Goal: Transaction & Acquisition: Purchase product/service

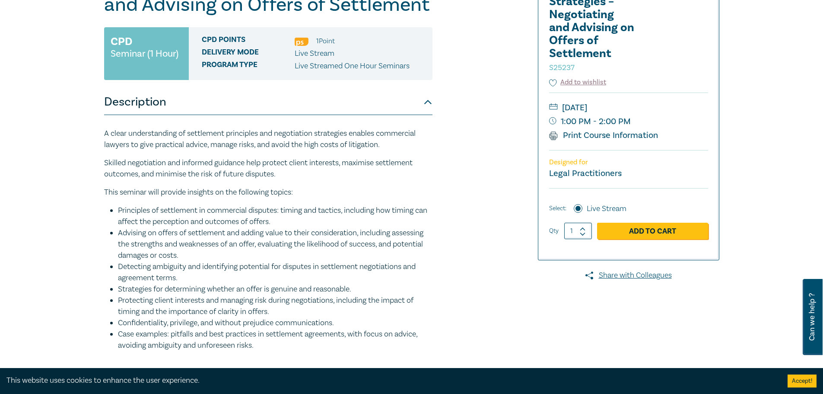
scroll to position [216, 0]
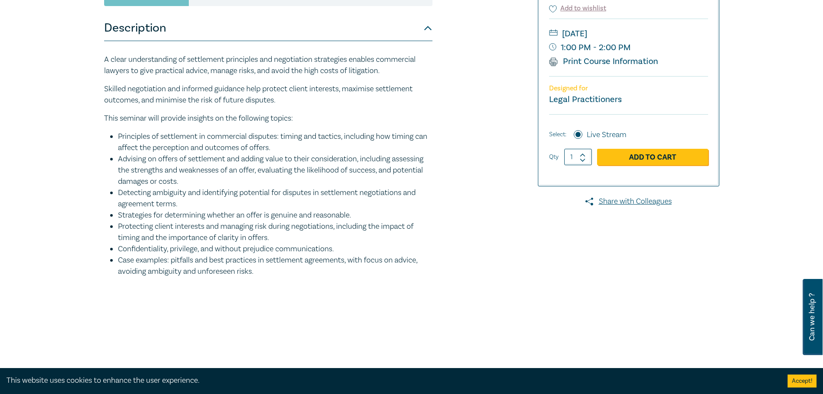
click at [210, 162] on li "Advising on offers of settlement and adding value to their consideration, inclu…" at bounding box center [275, 170] width 315 height 34
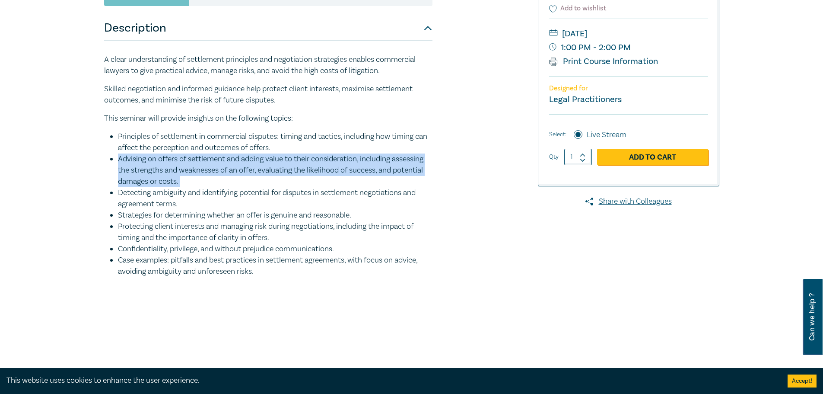
click at [210, 162] on li "Advising on offers of settlement and adding value to their consideration, inclu…" at bounding box center [275, 170] width 315 height 34
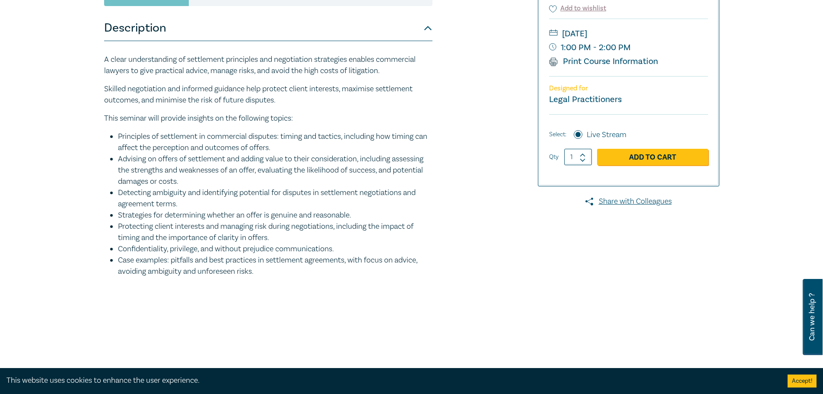
click at [364, 209] on li "Detecting ambiguity and identifying potential for disputes in settlement negoti…" at bounding box center [275, 198] width 315 height 22
click at [140, 192] on li "Detecting ambiguity and identifying potential for disputes in settlement negoti…" at bounding box center [275, 198] width 315 height 22
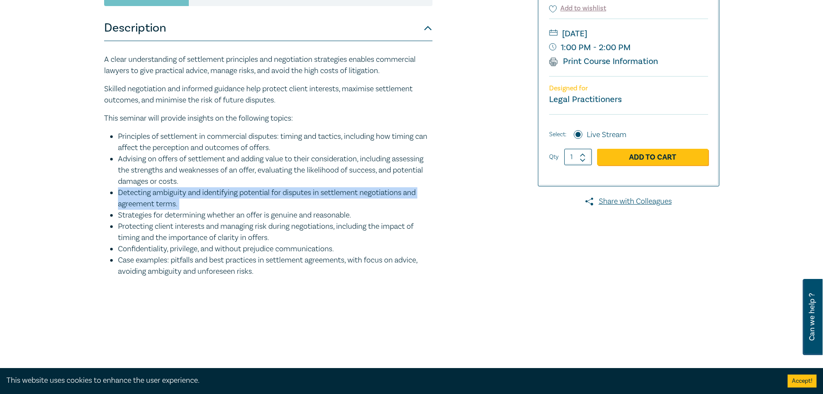
drag, startPoint x: 140, startPoint y: 192, endPoint x: 223, endPoint y: 225, distance: 89.8
click at [140, 192] on li "Detecting ambiguity and identifying potential for disputes in settlement negoti…" at bounding box center [275, 198] width 315 height 22
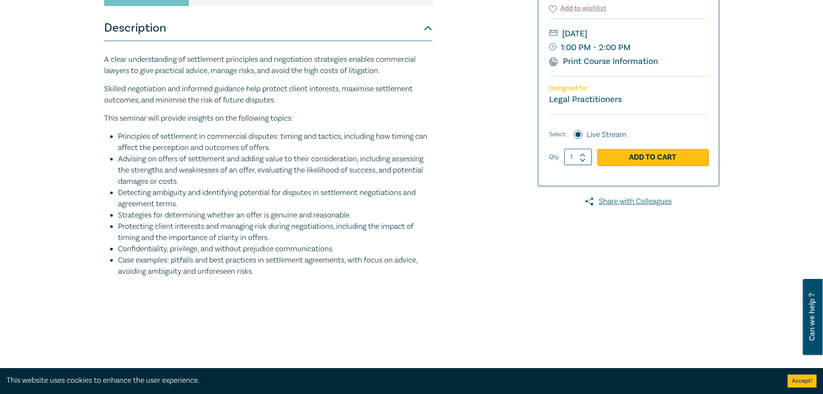
click at [244, 236] on li "Protecting client interests and managing risk during negotiations, including th…" at bounding box center [275, 232] width 315 height 22
click at [204, 221] on li "Protecting client interests and managing risk during negotiations, including th…" at bounding box center [275, 232] width 315 height 22
click at [207, 218] on li "Strategies for determining whether an offer is genuine and reasonable." at bounding box center [275, 215] width 315 height 11
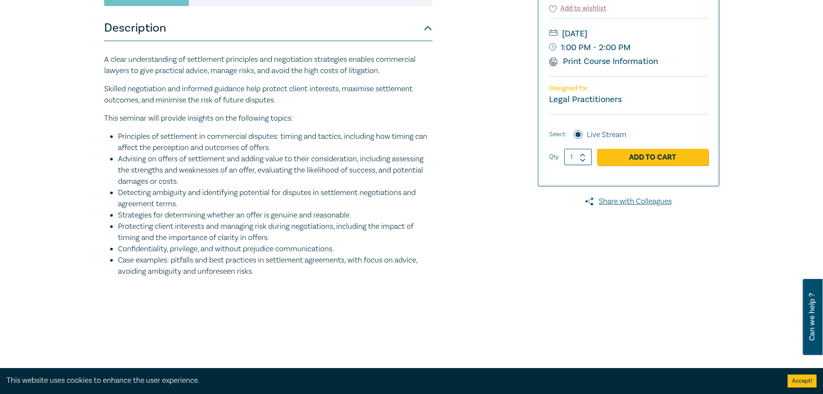
click at [272, 233] on li "Protecting client interests and managing risk during negotiations, including th…" at bounding box center [275, 232] width 315 height 22
click at [479, 302] on div "Settlement Strategies – Negotiating and Advising on Offers of Settlement S25237…" at bounding box center [307, 113] width 417 height 432
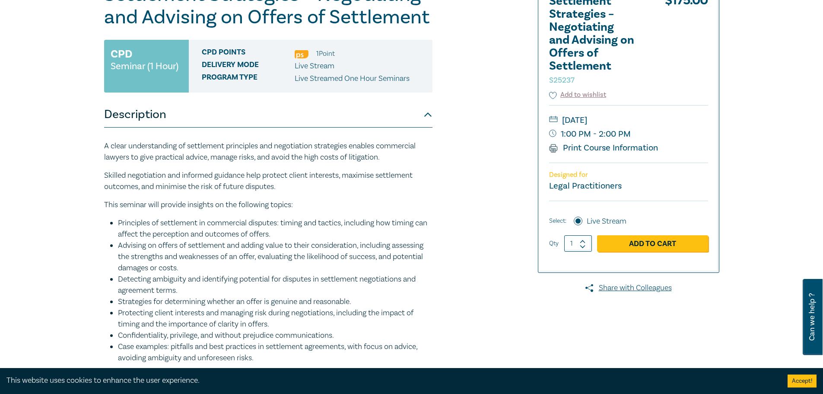
scroll to position [0, 0]
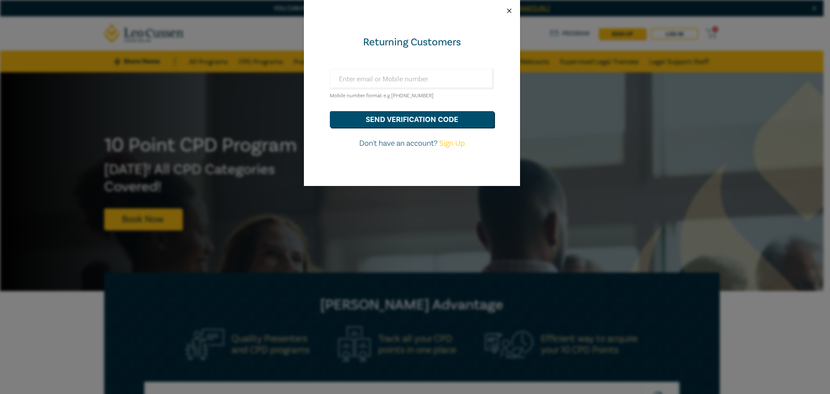
click at [512, 8] on button "Close" at bounding box center [509, 11] width 8 height 8
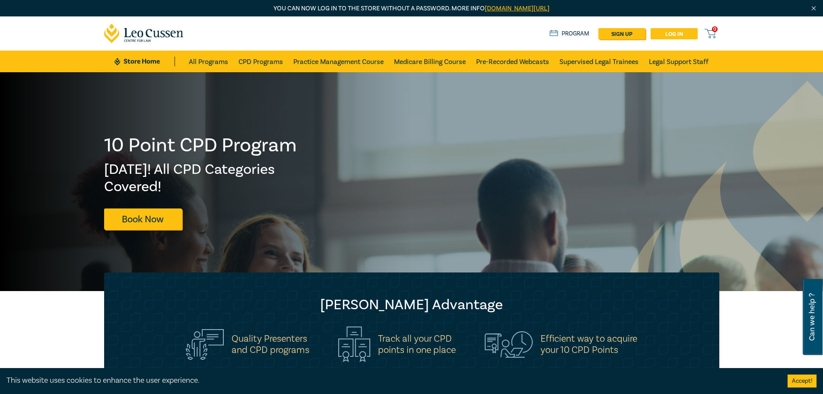
click at [669, 28] on link "Log in" at bounding box center [674, 33] width 47 height 11
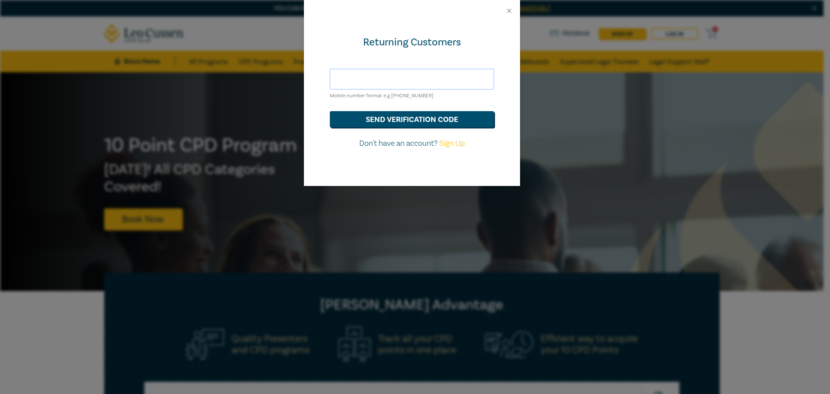
click at [408, 80] on input "text" at bounding box center [412, 79] width 164 height 21
click at [330, 111] on button "send verification code" at bounding box center [412, 119] width 164 height 16
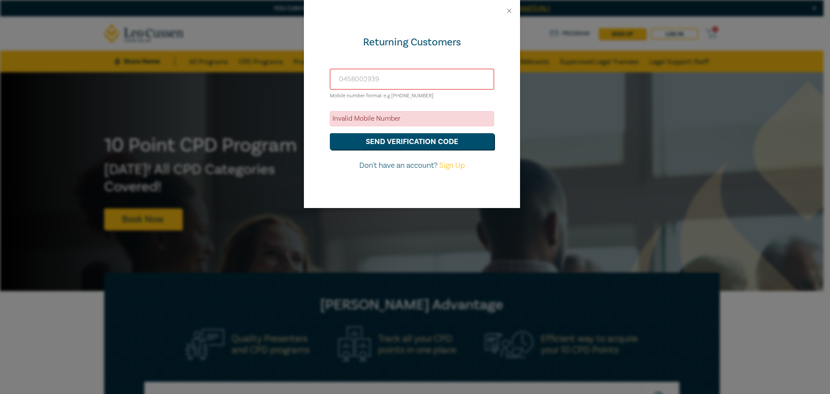
drag, startPoint x: 425, startPoint y: 72, endPoint x: 252, endPoint y: 76, distance: 172.9
click at [252, 76] on div "Returning Customers [PHONE_NUMBER] Mobile number format e.g [PHONE_NUMBER] Inva…" at bounding box center [415, 197] width 830 height 394
click at [331, 81] on input "0458002939" at bounding box center [412, 79] width 164 height 21
type input "[PHONE_NUMBER]"
click at [330, 133] on button "send verification code" at bounding box center [412, 141] width 164 height 16
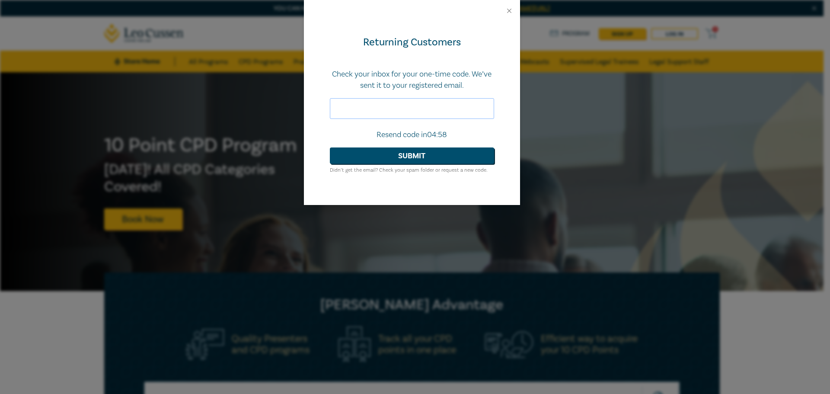
click at [441, 111] on input "text" at bounding box center [412, 108] width 164 height 21
type input "056369"
click at [330, 147] on button "Submit" at bounding box center [412, 155] width 164 height 16
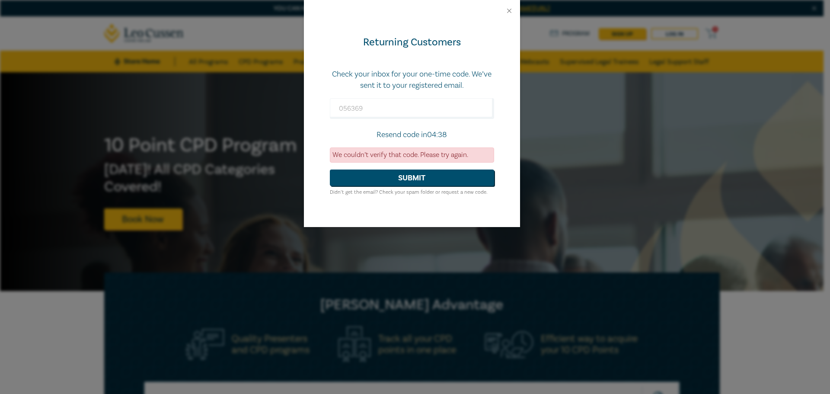
click at [515, 14] on div at bounding box center [412, 11] width 216 height 22
click at [513, 11] on div at bounding box center [412, 11] width 216 height 22
